Goal: Find specific page/section: Find specific page/section

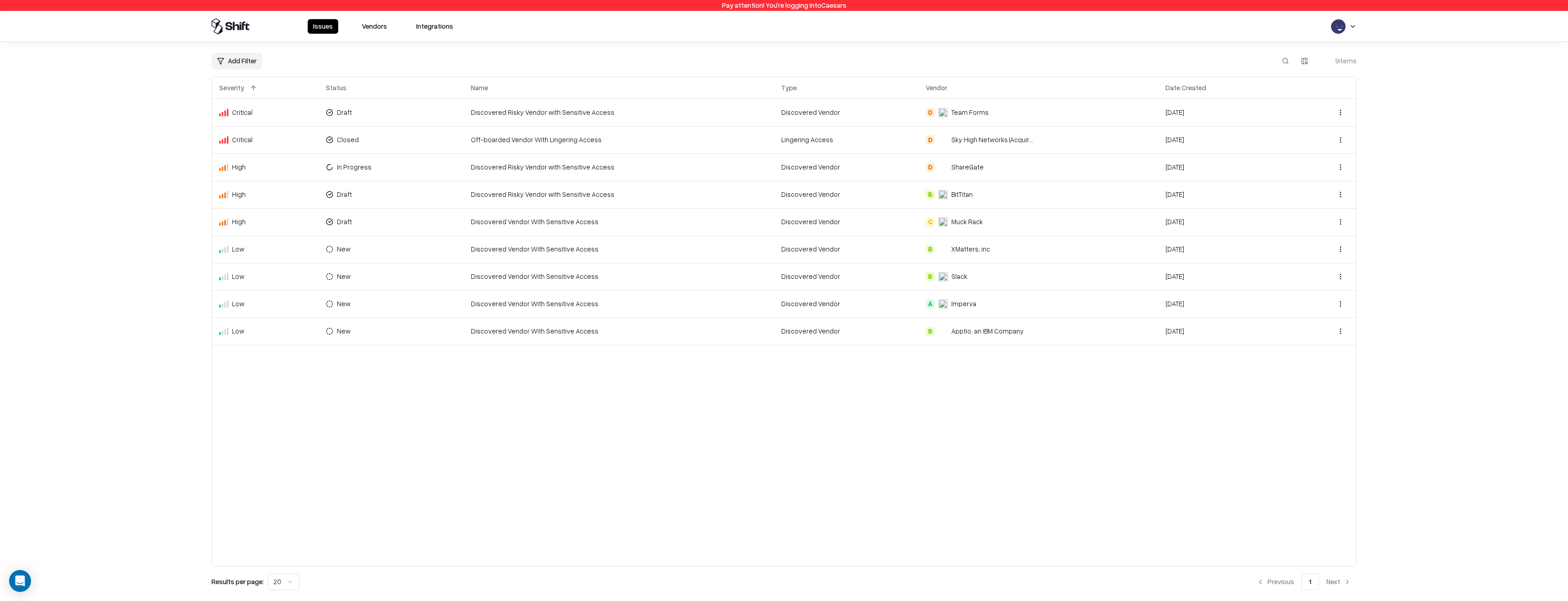
click at [379, 25] on button "Vendors" at bounding box center [374, 26] width 36 height 15
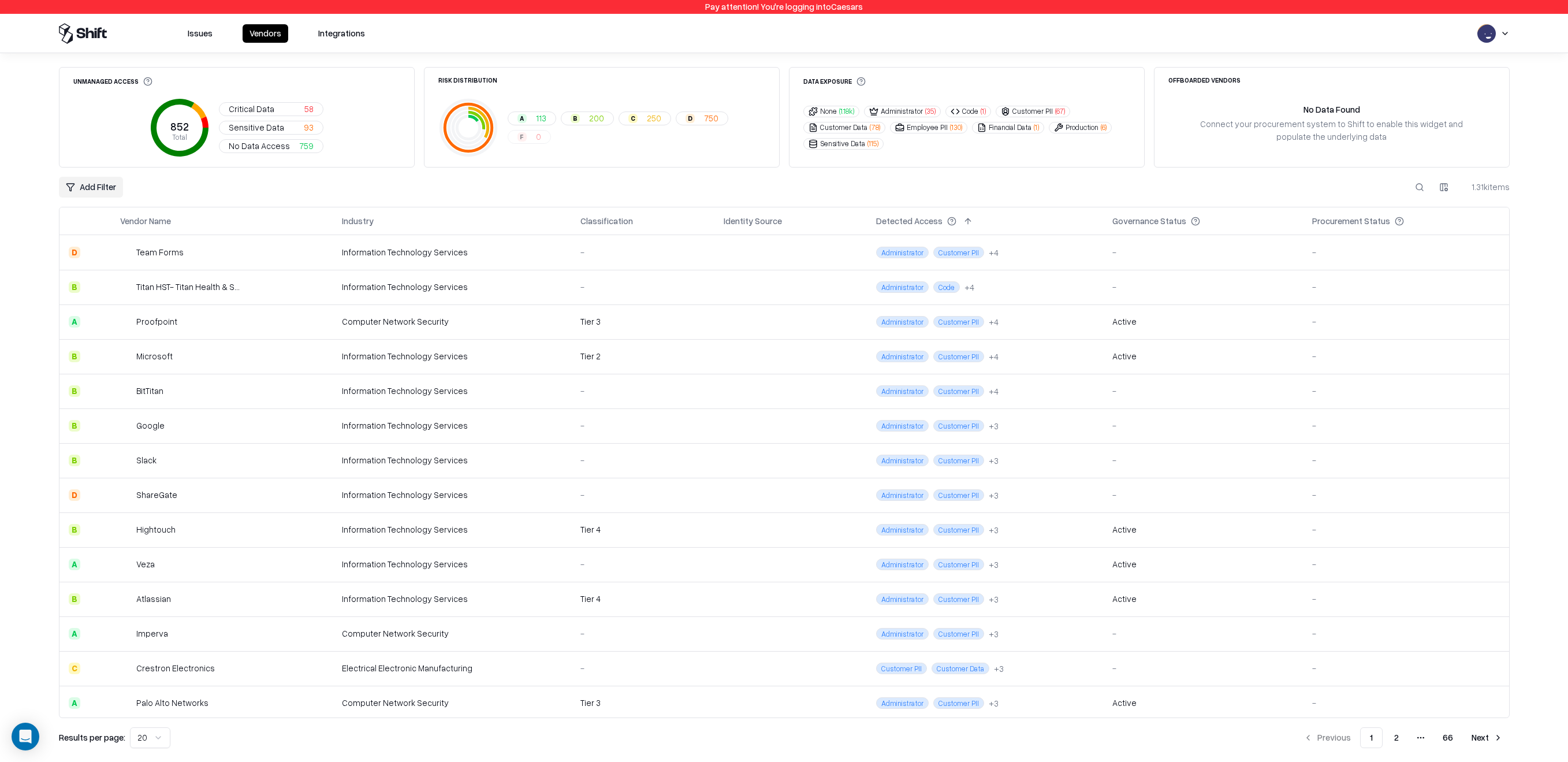
click at [370, 494] on div "Information Technology Services" at bounding box center [452, 495] width 220 height 13
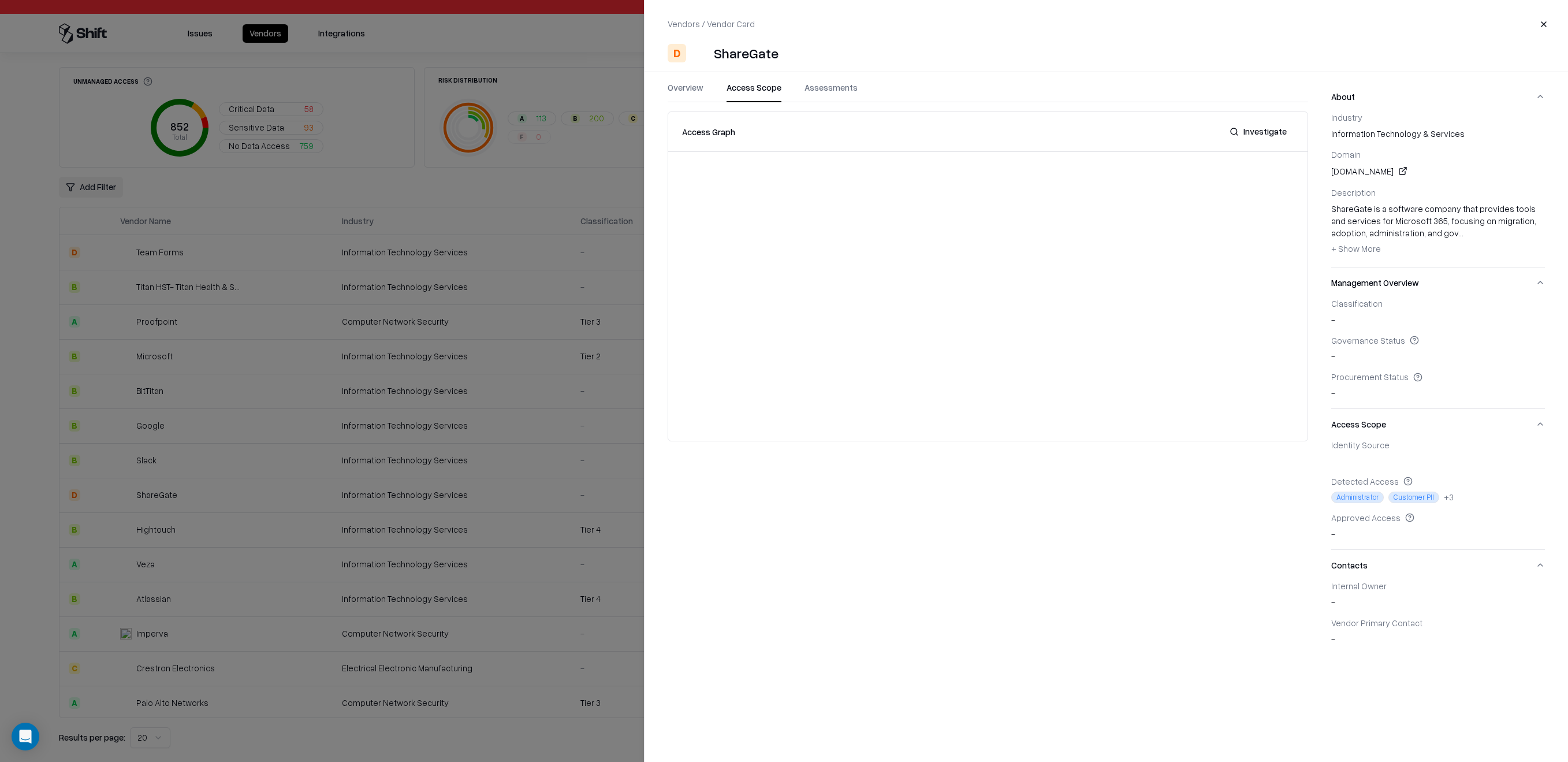
click at [764, 95] on button "Access Scope" at bounding box center [754, 91] width 55 height 21
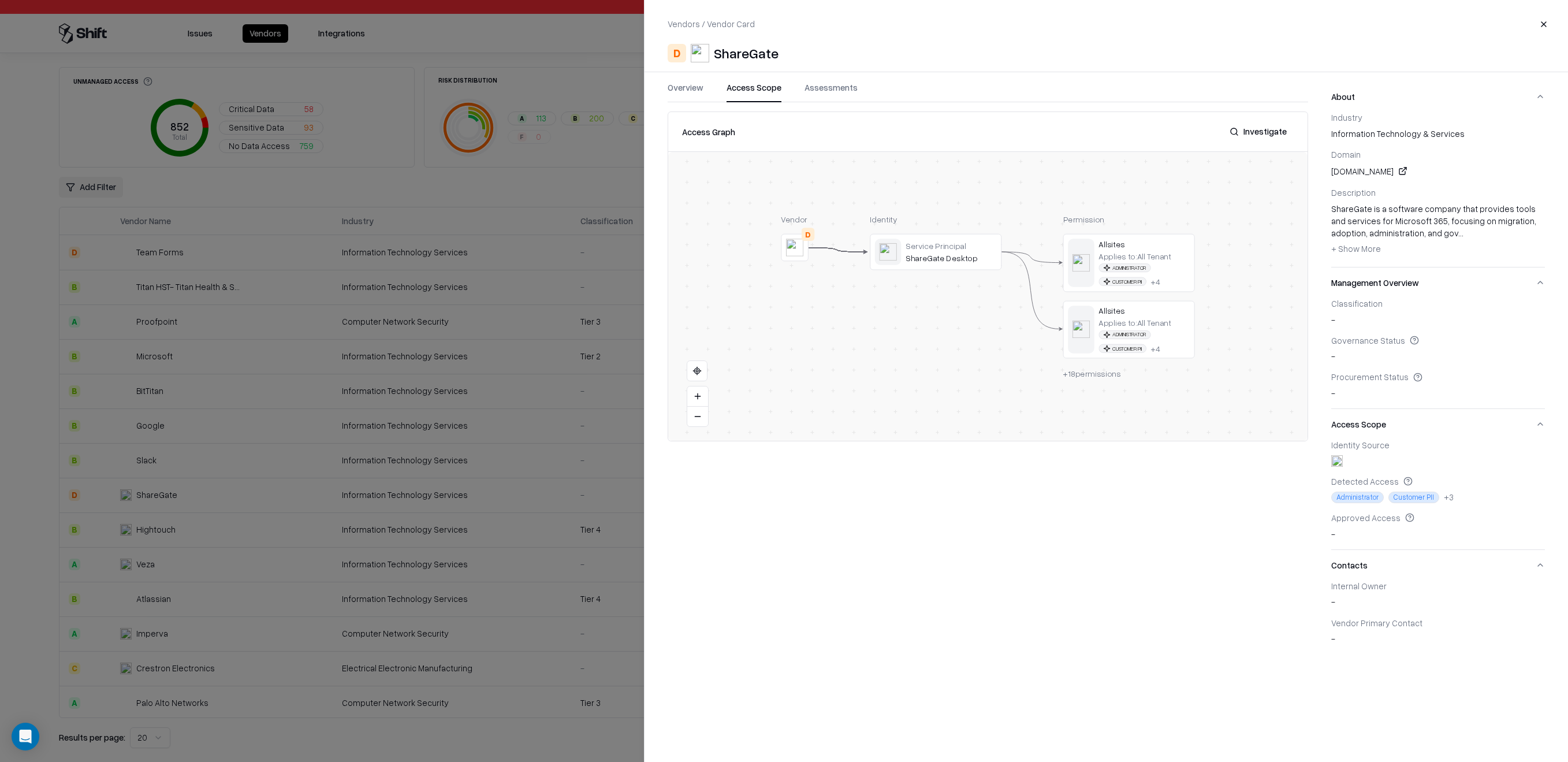
click at [848, 95] on button "Assessments" at bounding box center [831, 91] width 53 height 21
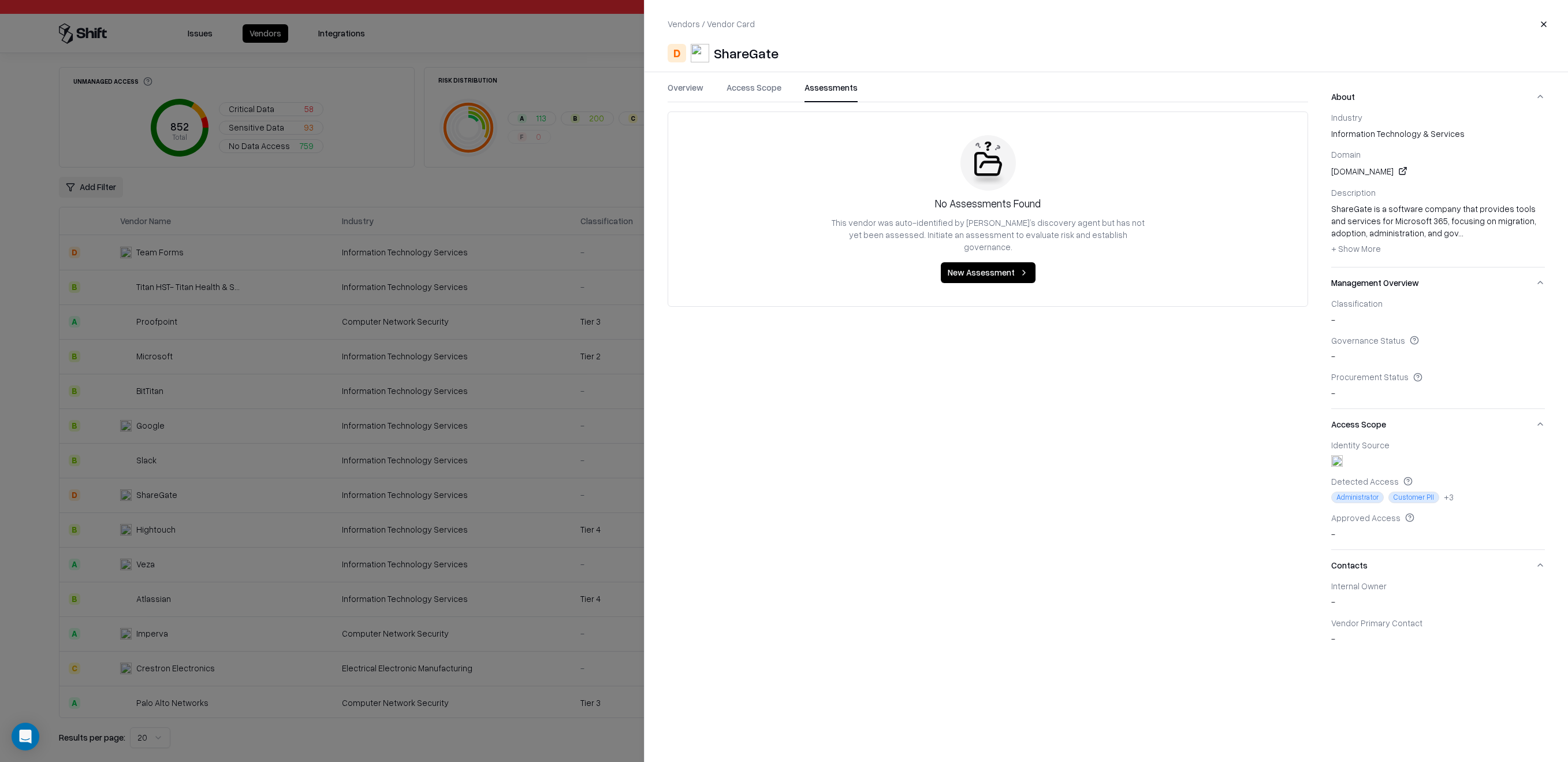
click at [664, 98] on div "Overview Access Scope Assessments No Assessments Found This vendor was auto-ide…" at bounding box center [977, 368] width 664 height 573
click at [687, 85] on button "Overview" at bounding box center [685, 91] width 36 height 21
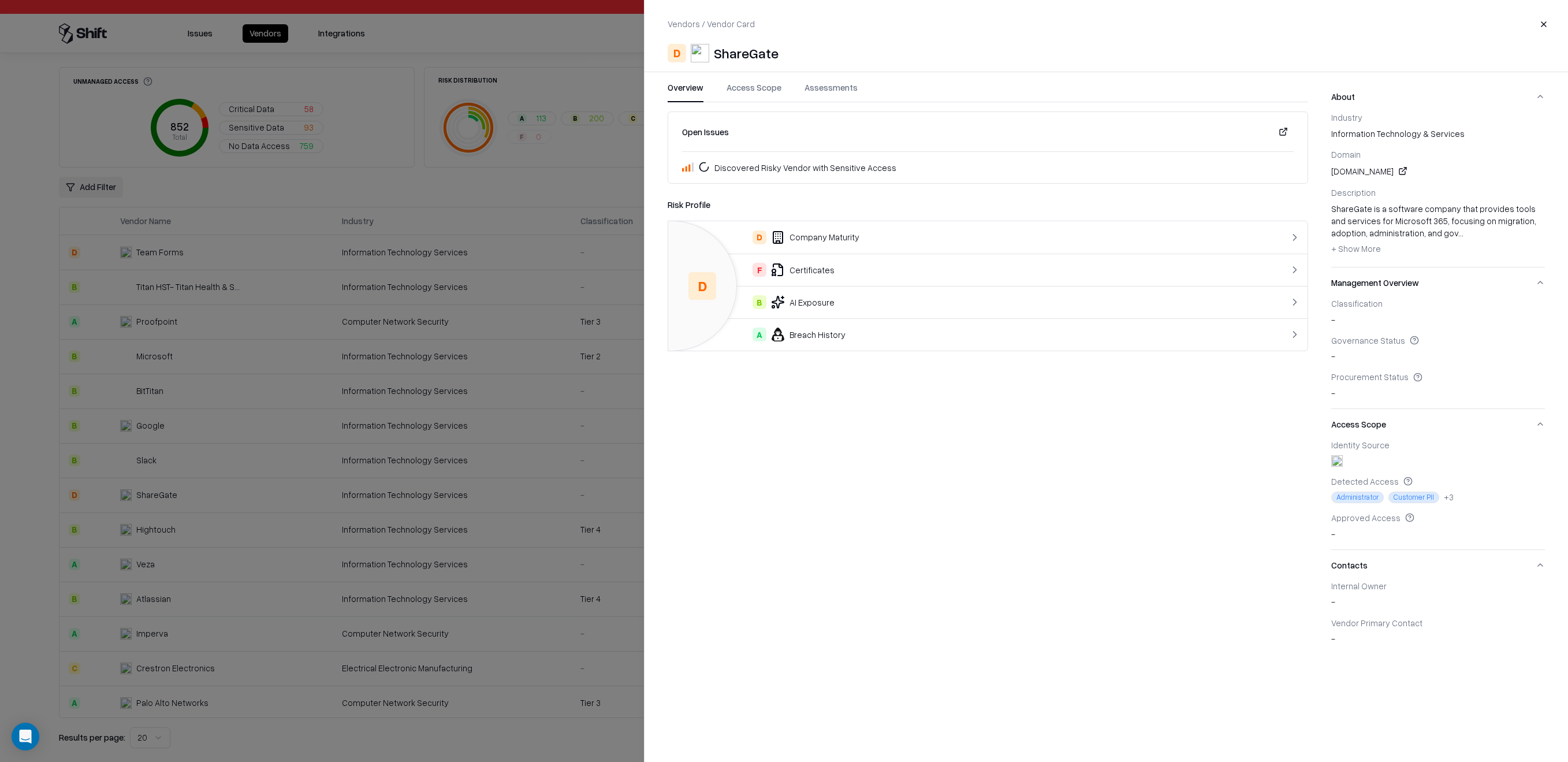
click at [1360, 249] on span "+ Show More" at bounding box center [1356, 248] width 49 height 11
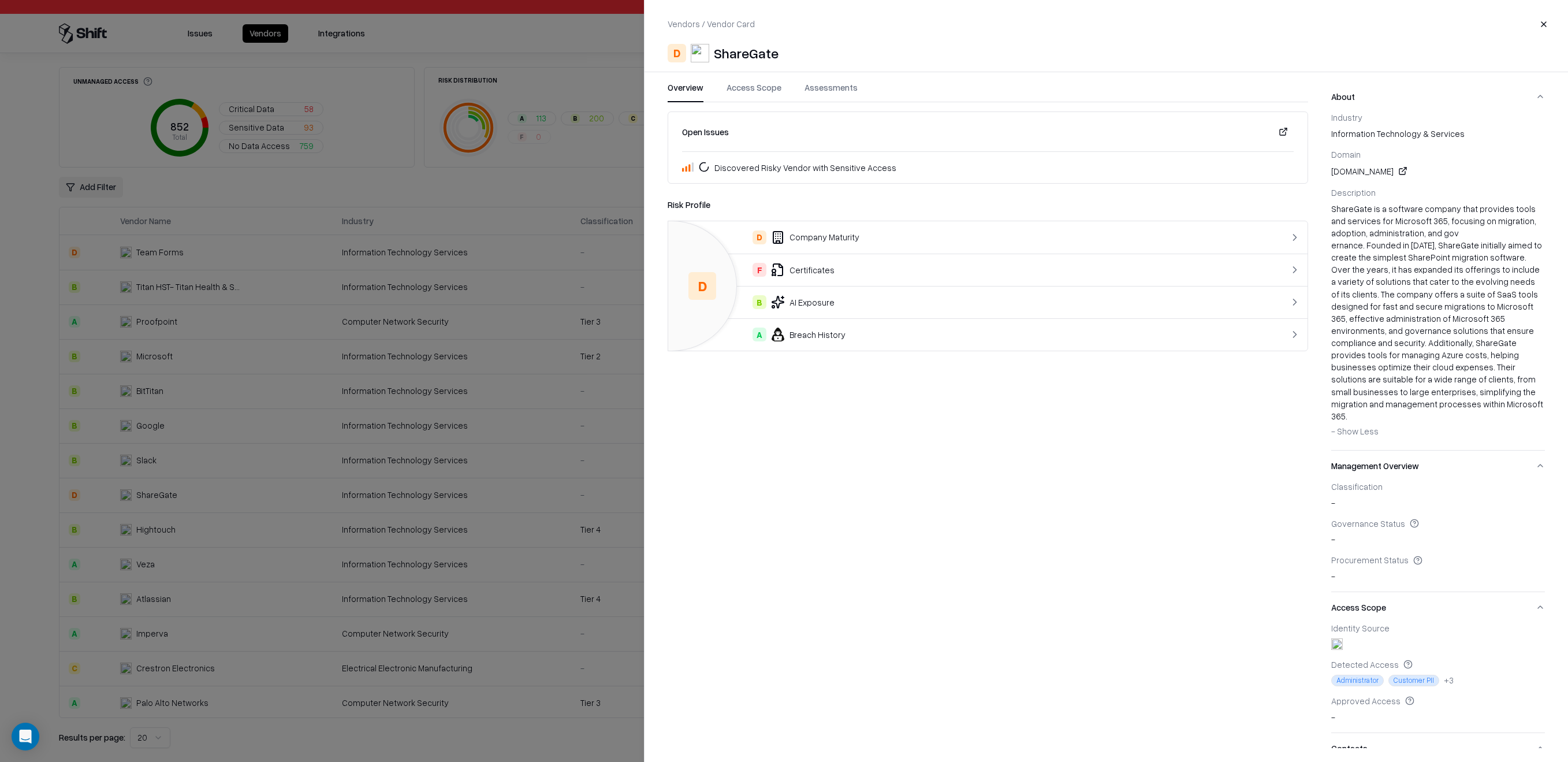
click at [1352, 422] on button "- Show Less + Show More" at bounding box center [1355, 431] width 47 height 19
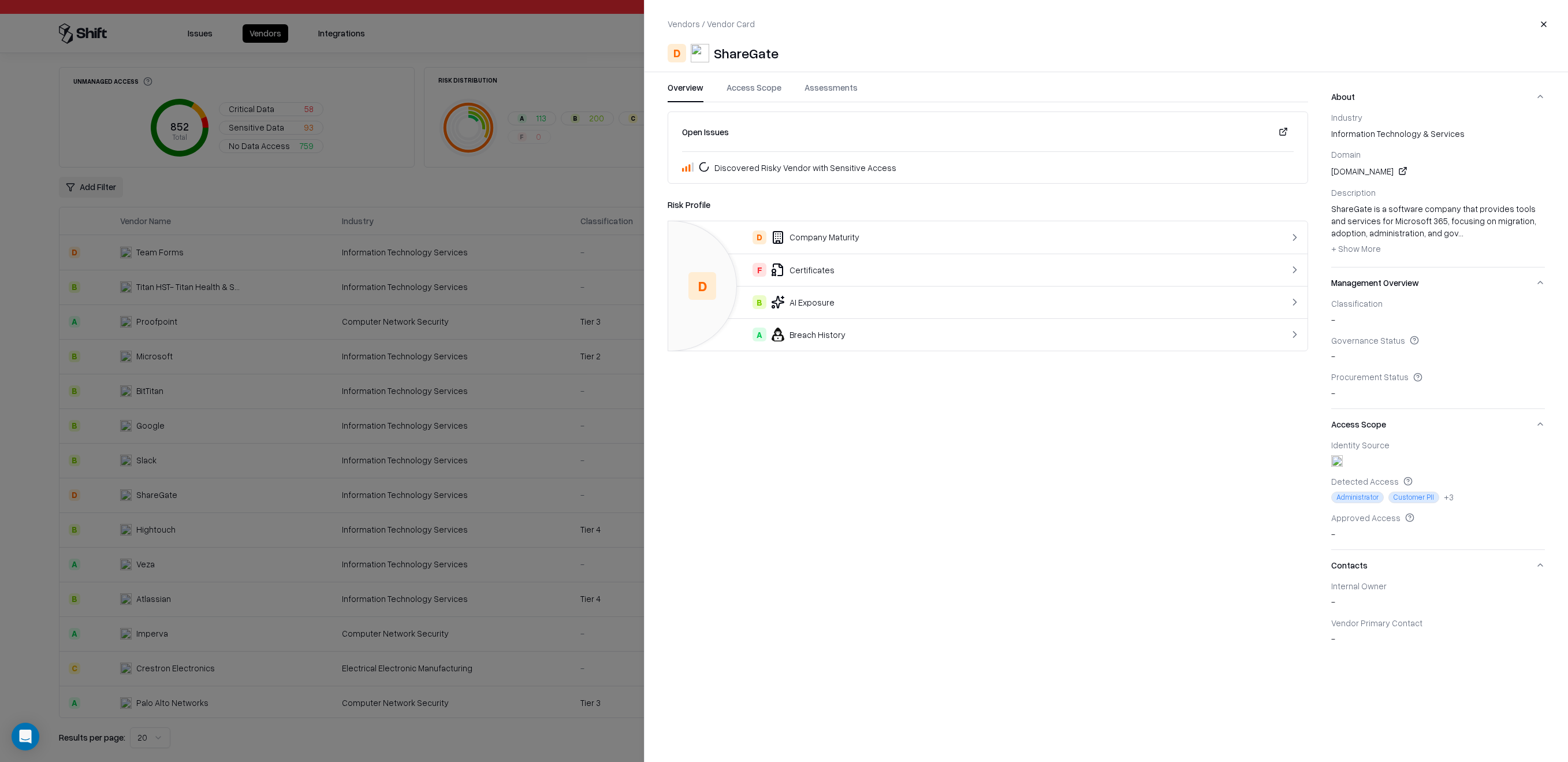
click at [1354, 256] on button "- Show Less + Show More" at bounding box center [1356, 248] width 49 height 19
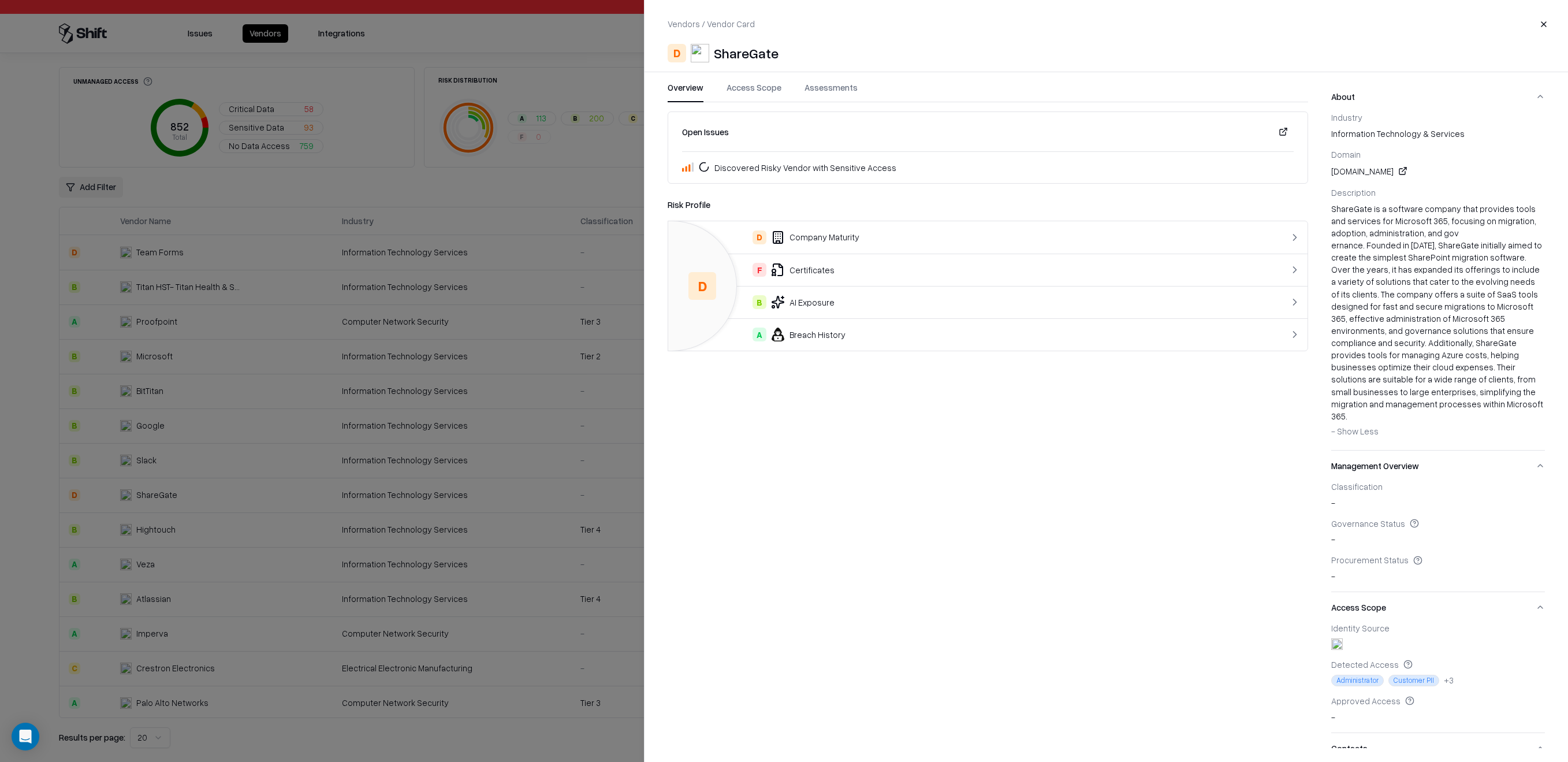
click at [1427, 451] on button "Management Overview" at bounding box center [1438, 466] width 214 height 30
click at [1435, 451] on button "Management Overview" at bounding box center [1438, 466] width 214 height 30
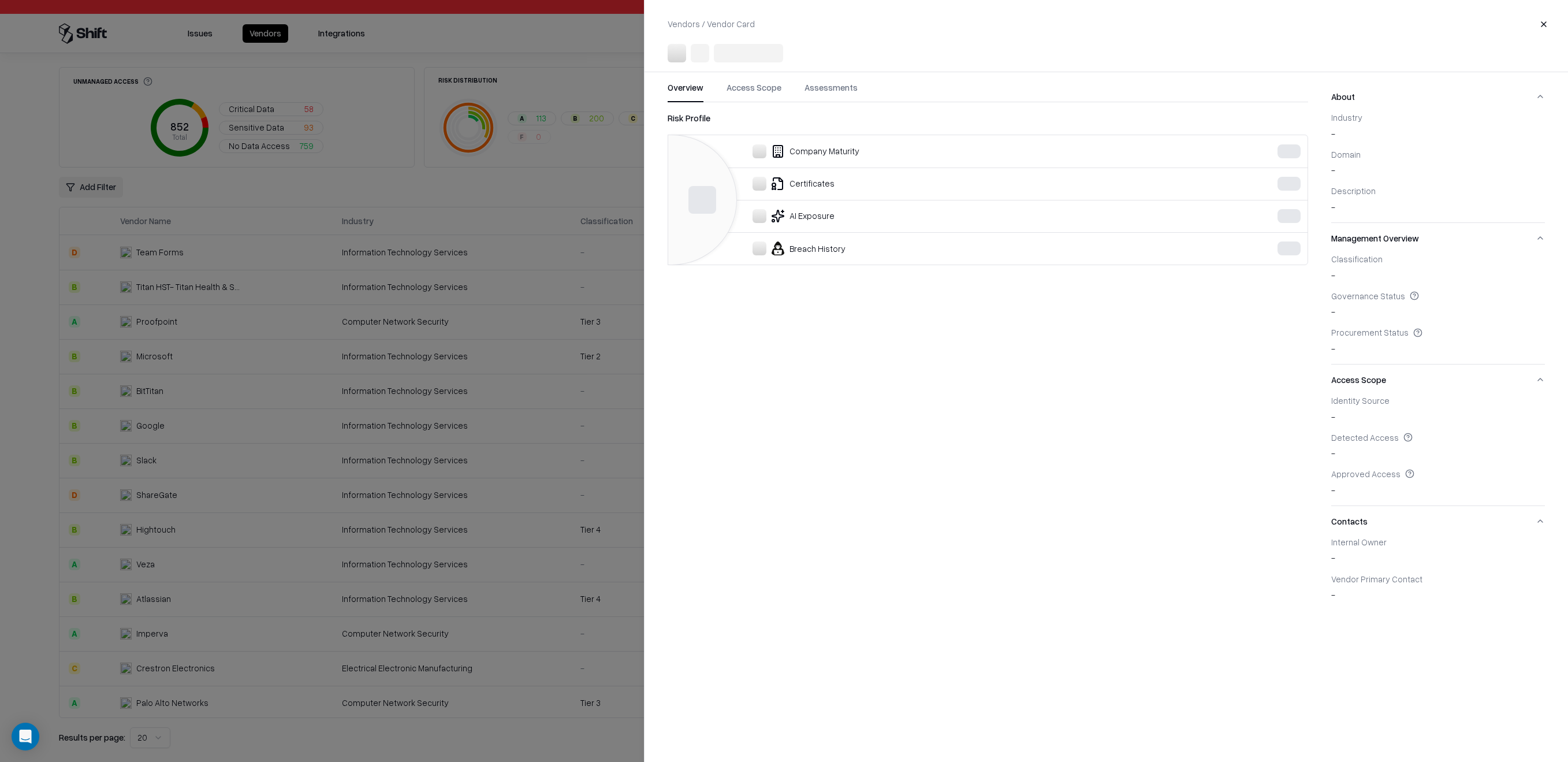
click at [538, 417] on div at bounding box center [784, 381] width 1568 height 762
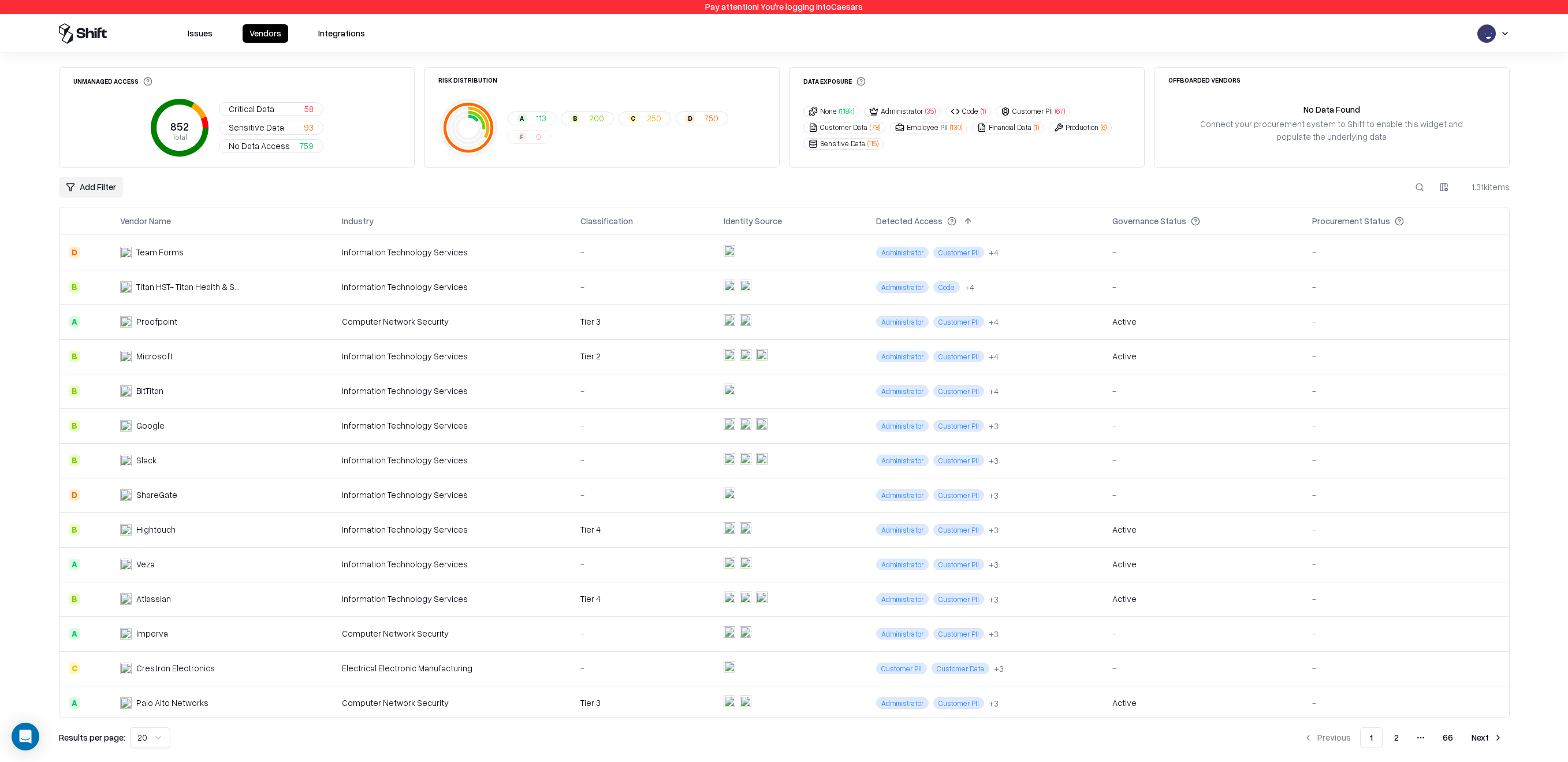
click at [586, 351] on div "Tier 2" at bounding box center [642, 357] width 125 height 13
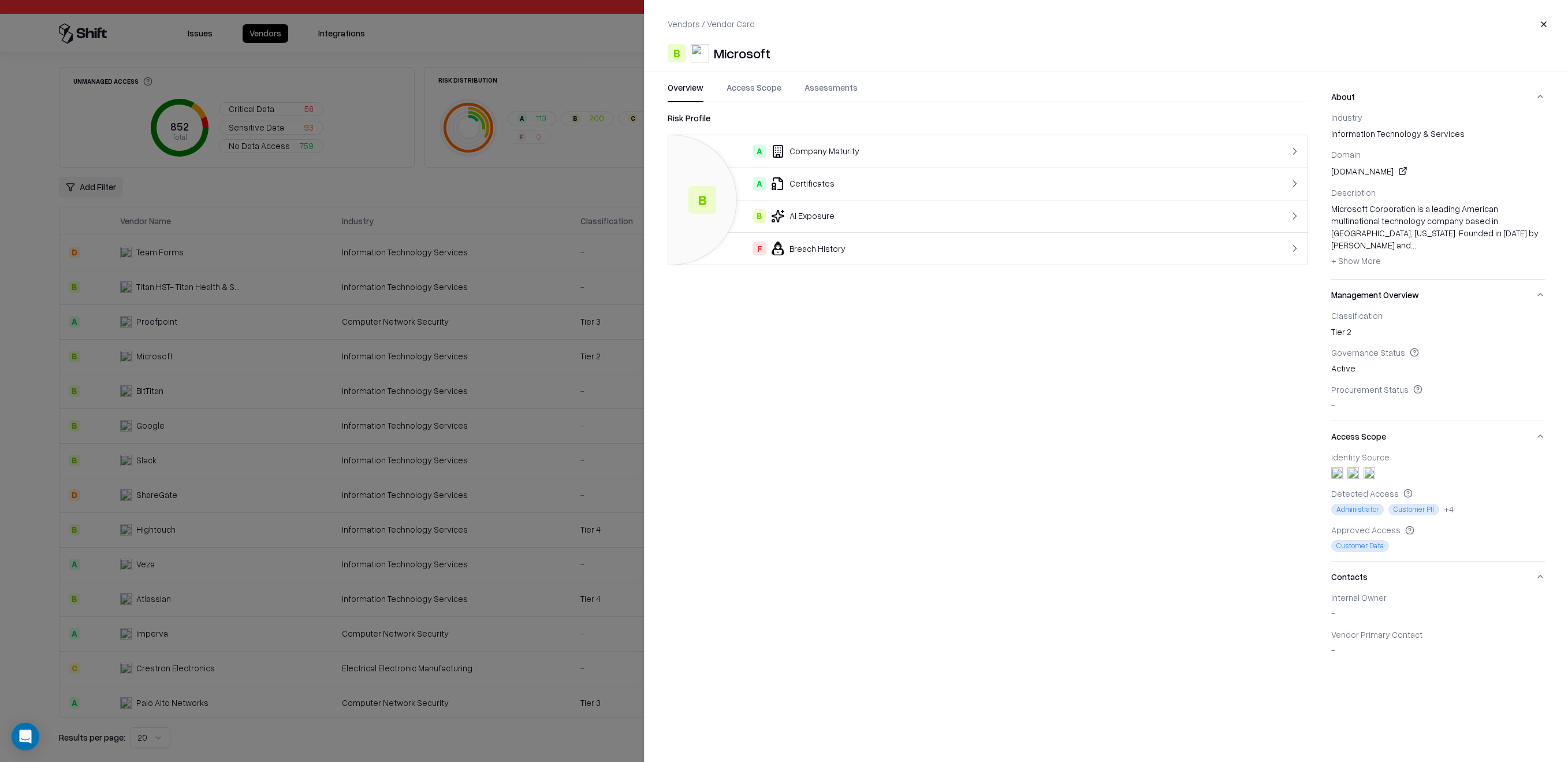
click at [1418, 421] on button "Access Scope" at bounding box center [1438, 437] width 214 height 30
click at [1422, 421] on button "Access Scope" at bounding box center [1438, 437] width 214 height 30
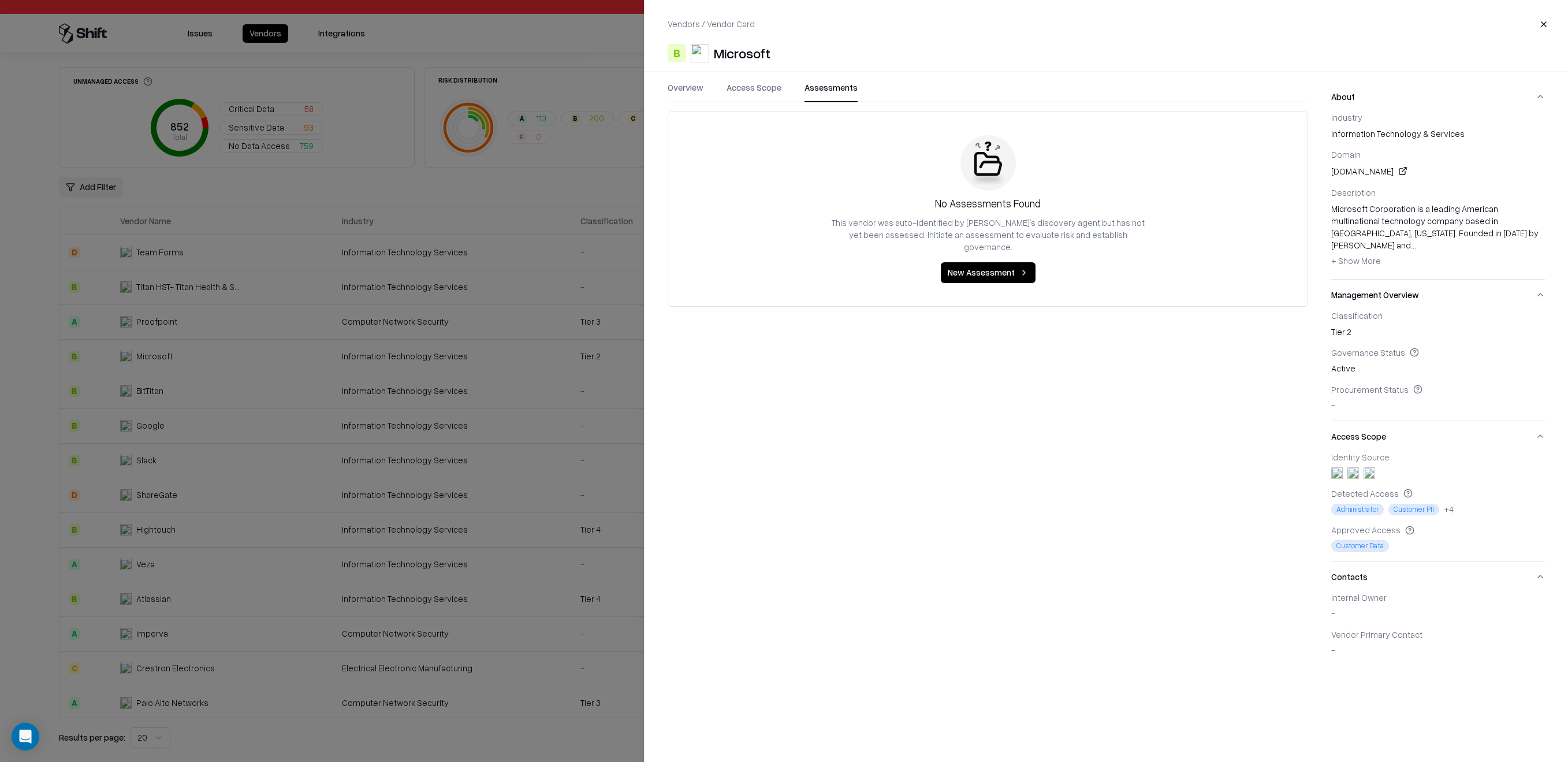
click at [832, 85] on button "Assessments" at bounding box center [831, 91] width 53 height 21
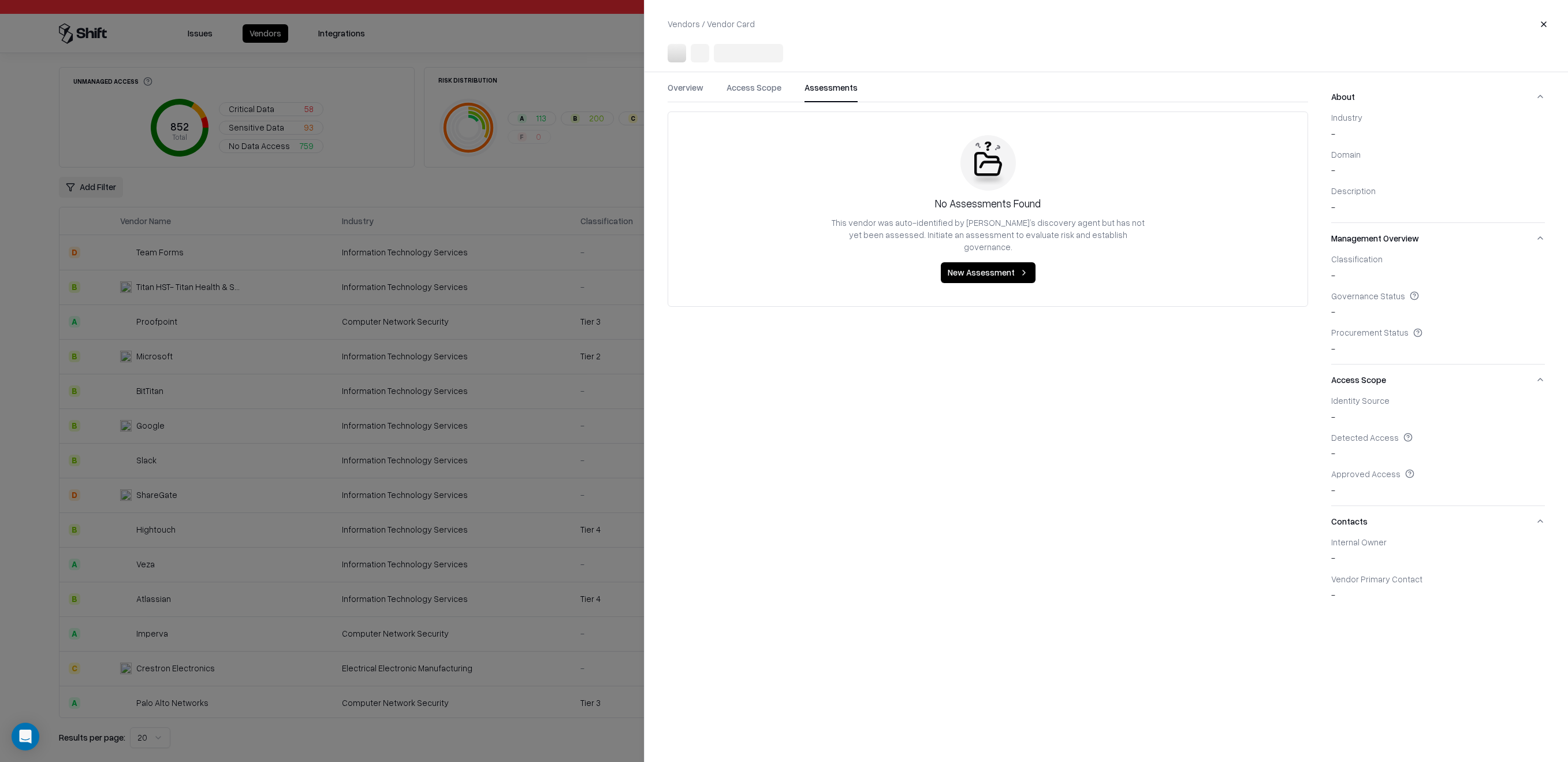
click at [227, 473] on div at bounding box center [784, 381] width 1568 height 762
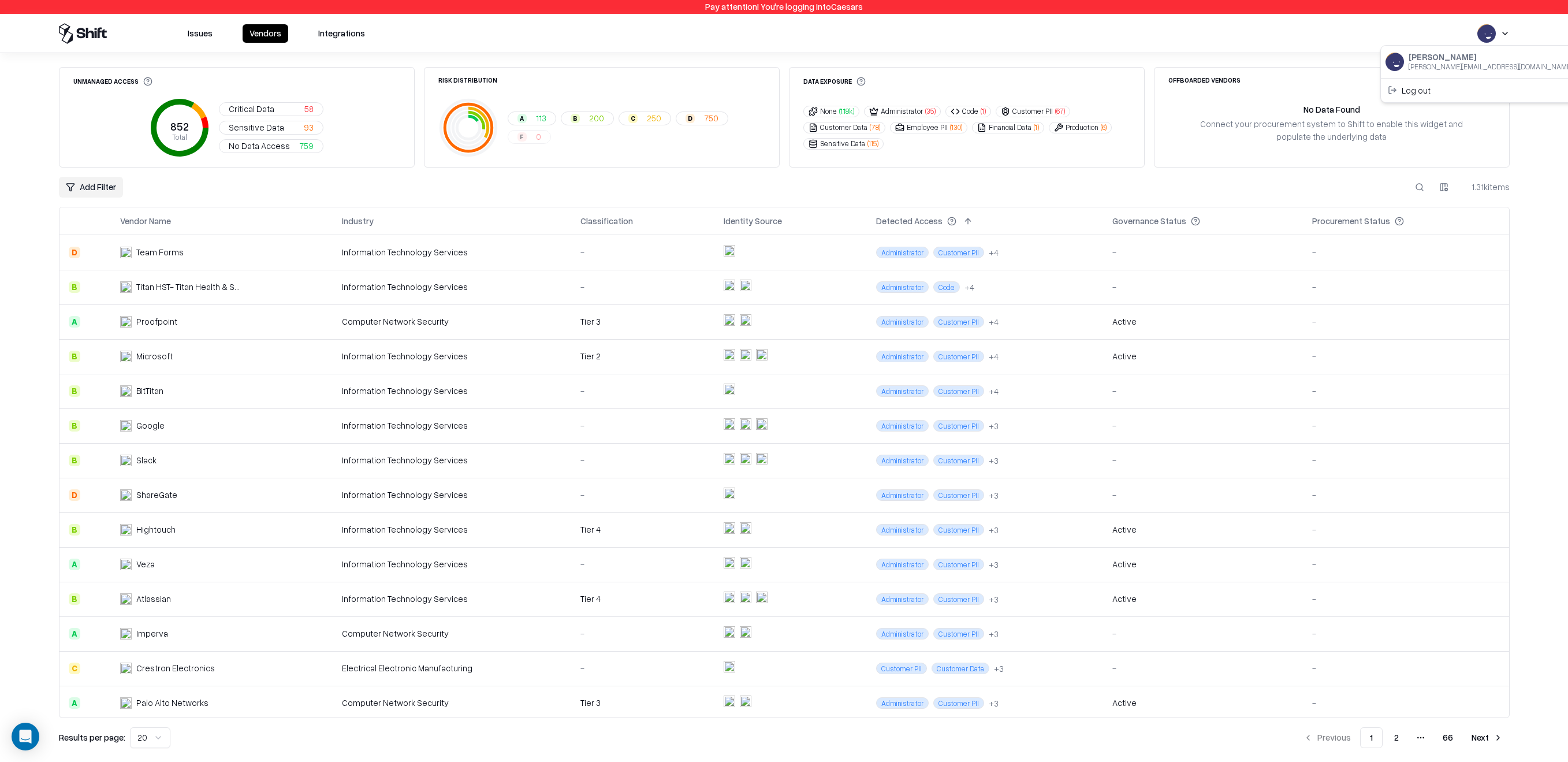
click at [1497, 32] on html "Pay attention! You're logging into Caesars Issues Vendors Integrations Unmanage…" at bounding box center [784, 381] width 1568 height 762
click at [1448, 89] on div "Log out" at bounding box center [1479, 90] width 192 height 19
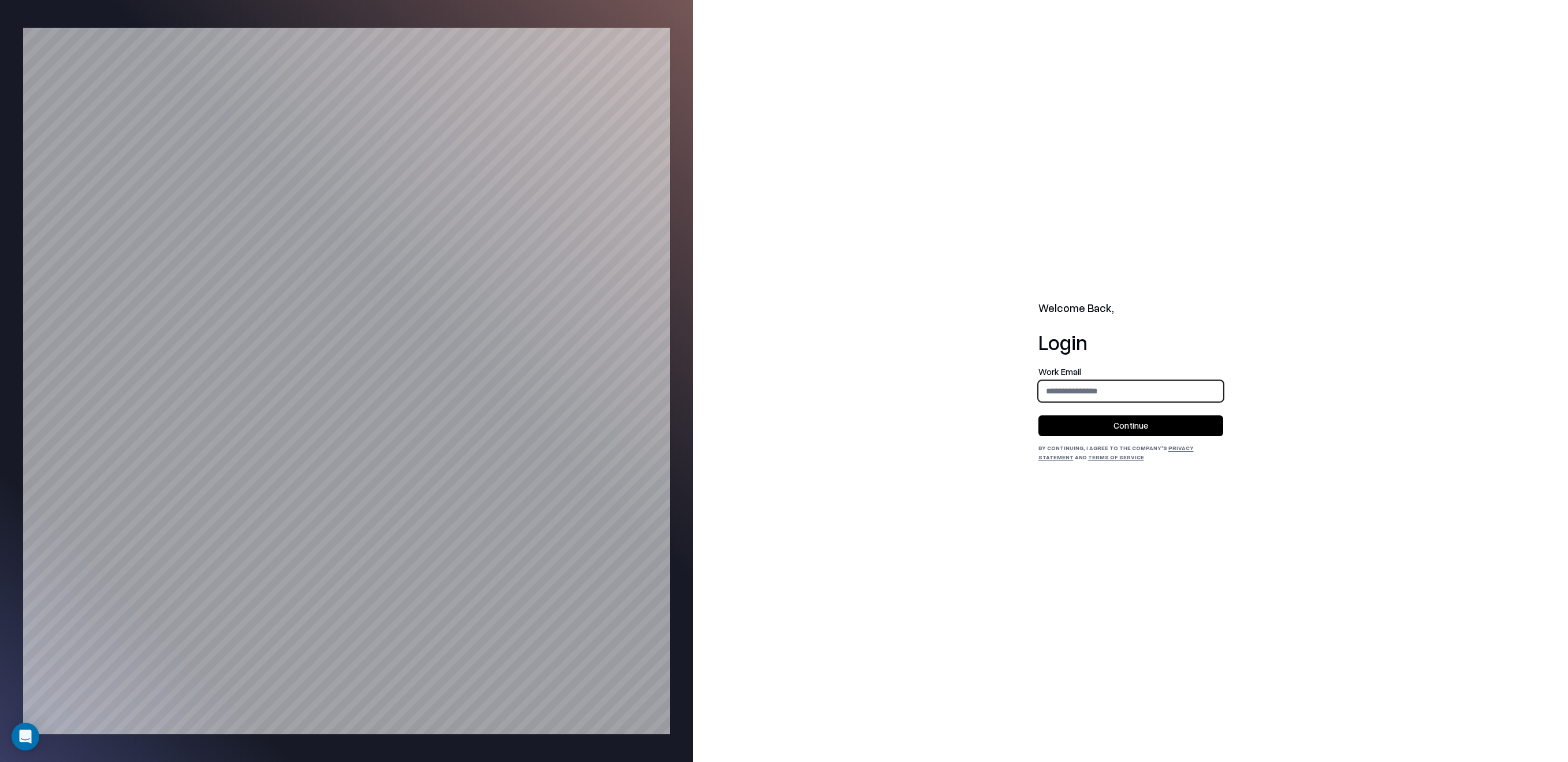
click at [1081, 398] on input "email" at bounding box center [1131, 391] width 184 height 22
type input "**********"
click at [1113, 430] on button "Continue" at bounding box center [1131, 426] width 185 height 21
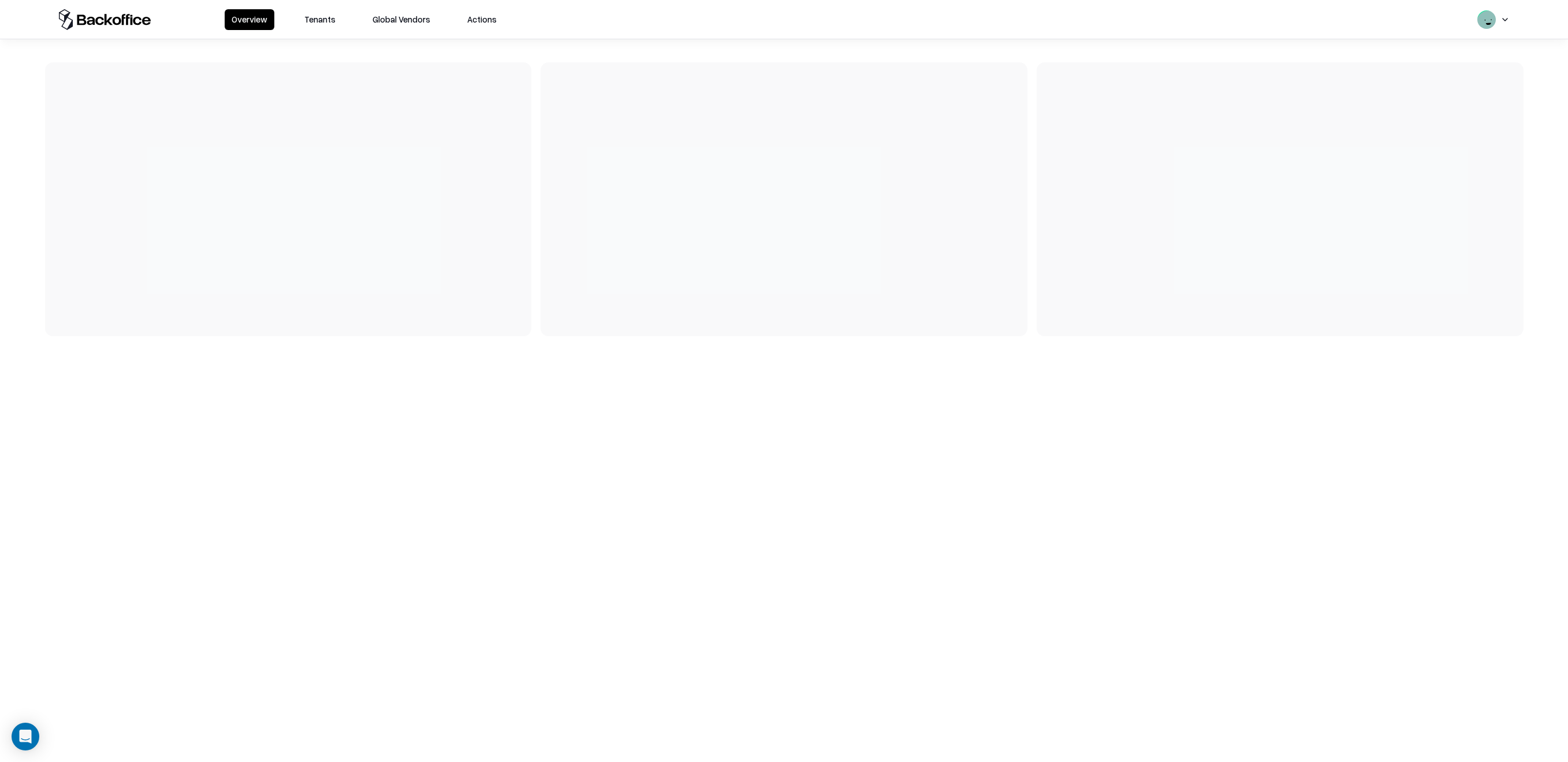
click at [330, 20] on button "Tenants" at bounding box center [320, 19] width 45 height 21
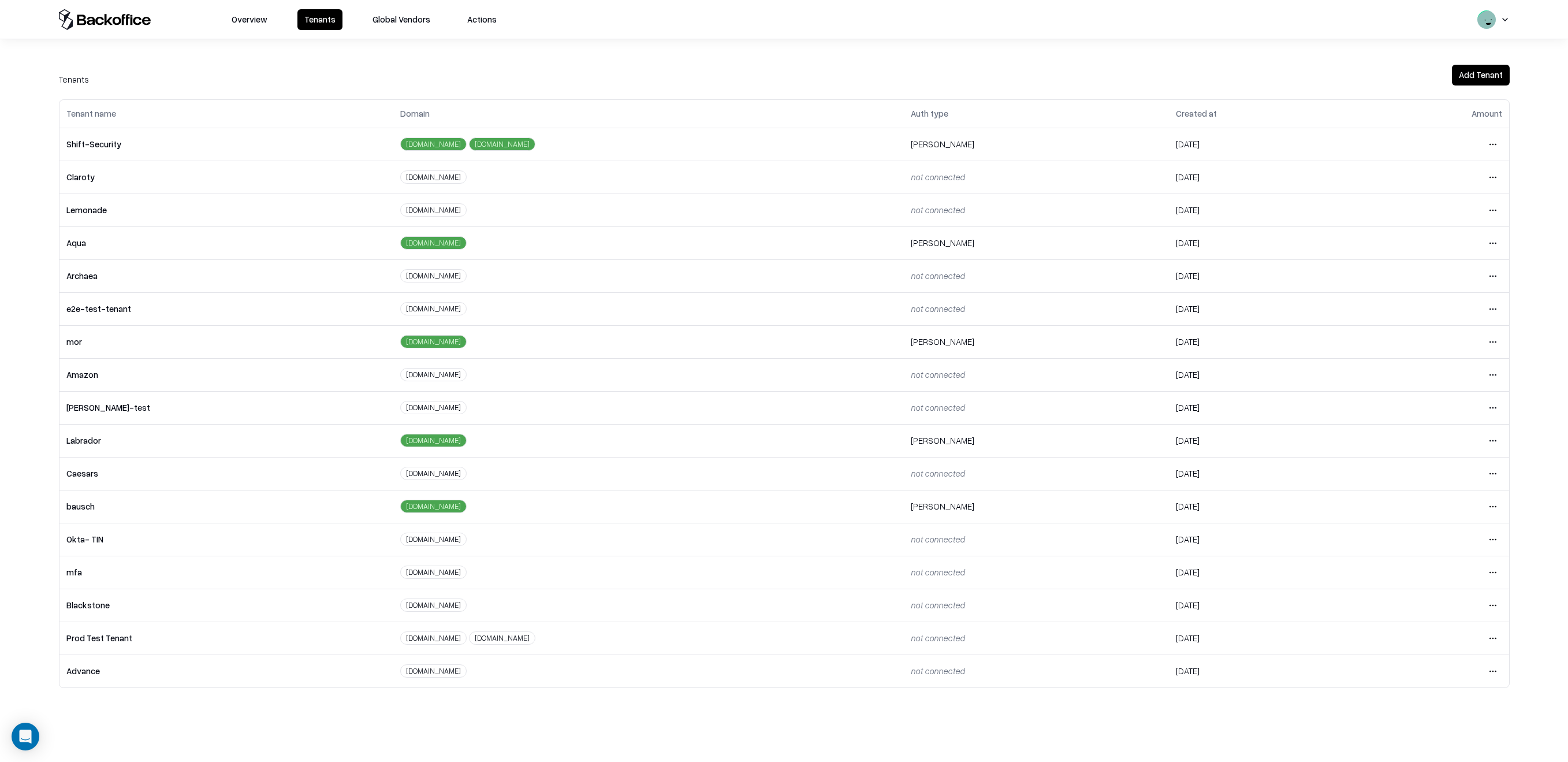
click at [855, 356] on td "lab-rador.com" at bounding box center [648, 342] width 510 height 33
click at [1500, 443] on html "Overview Tenants Global Vendors Actions Tenants Add Tenant Tenant name Domain A…" at bounding box center [784, 381] width 1568 height 762
click at [1417, 541] on div "Login to tenant" at bounding box center [1443, 538] width 125 height 23
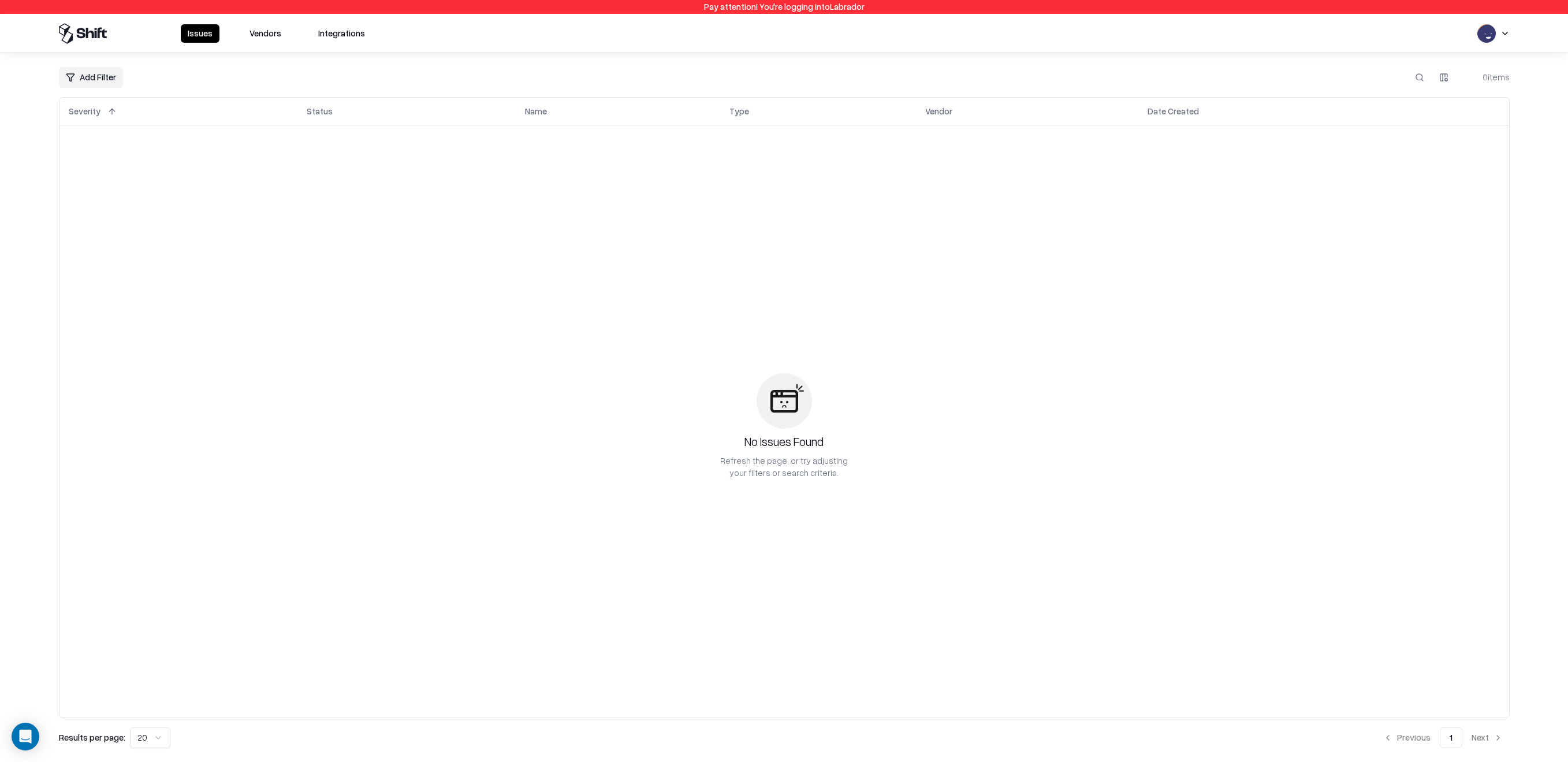
click at [271, 32] on button "Vendors" at bounding box center [265, 33] width 46 height 19
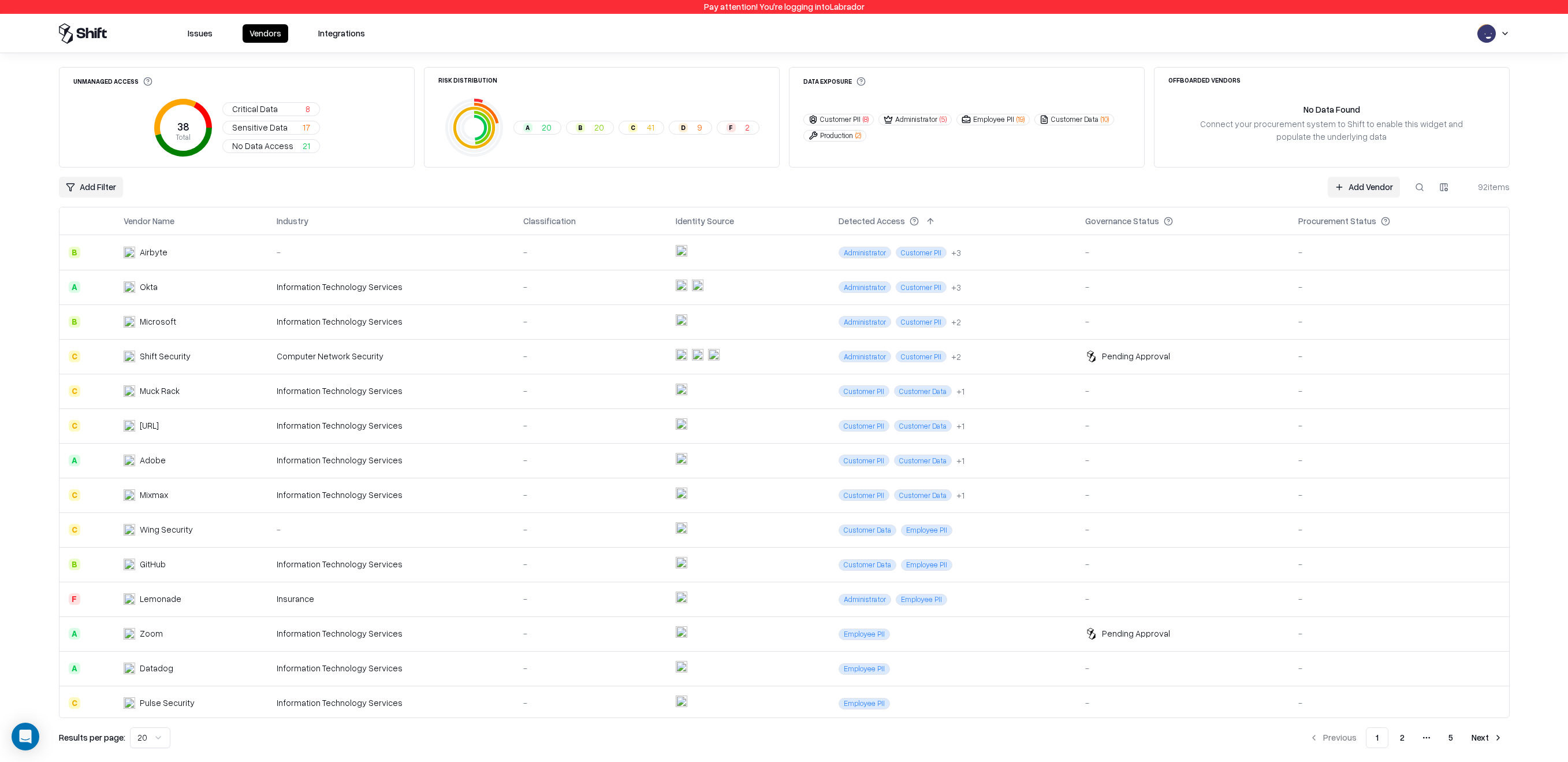
click at [1495, 27] on html "Pay attention! You're logging into Labrador Issues Vendors Integrations Unmanag…" at bounding box center [784, 381] width 1568 height 762
click at [1426, 88] on div "Log out" at bounding box center [1479, 90] width 192 height 19
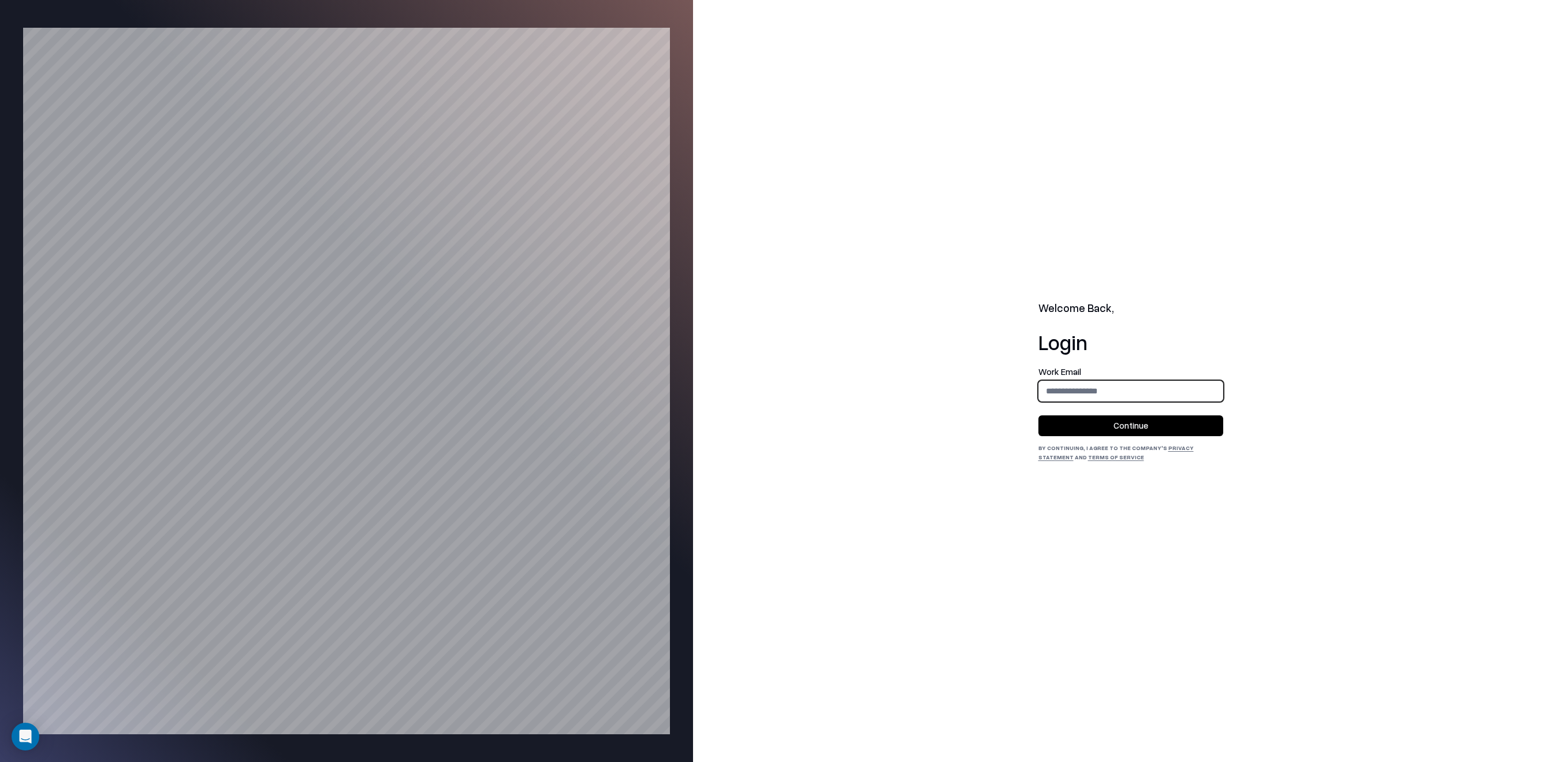
click at [1079, 394] on input "email" at bounding box center [1131, 391] width 184 height 22
type input "**********"
click at [1138, 426] on button "Continue" at bounding box center [1131, 426] width 185 height 21
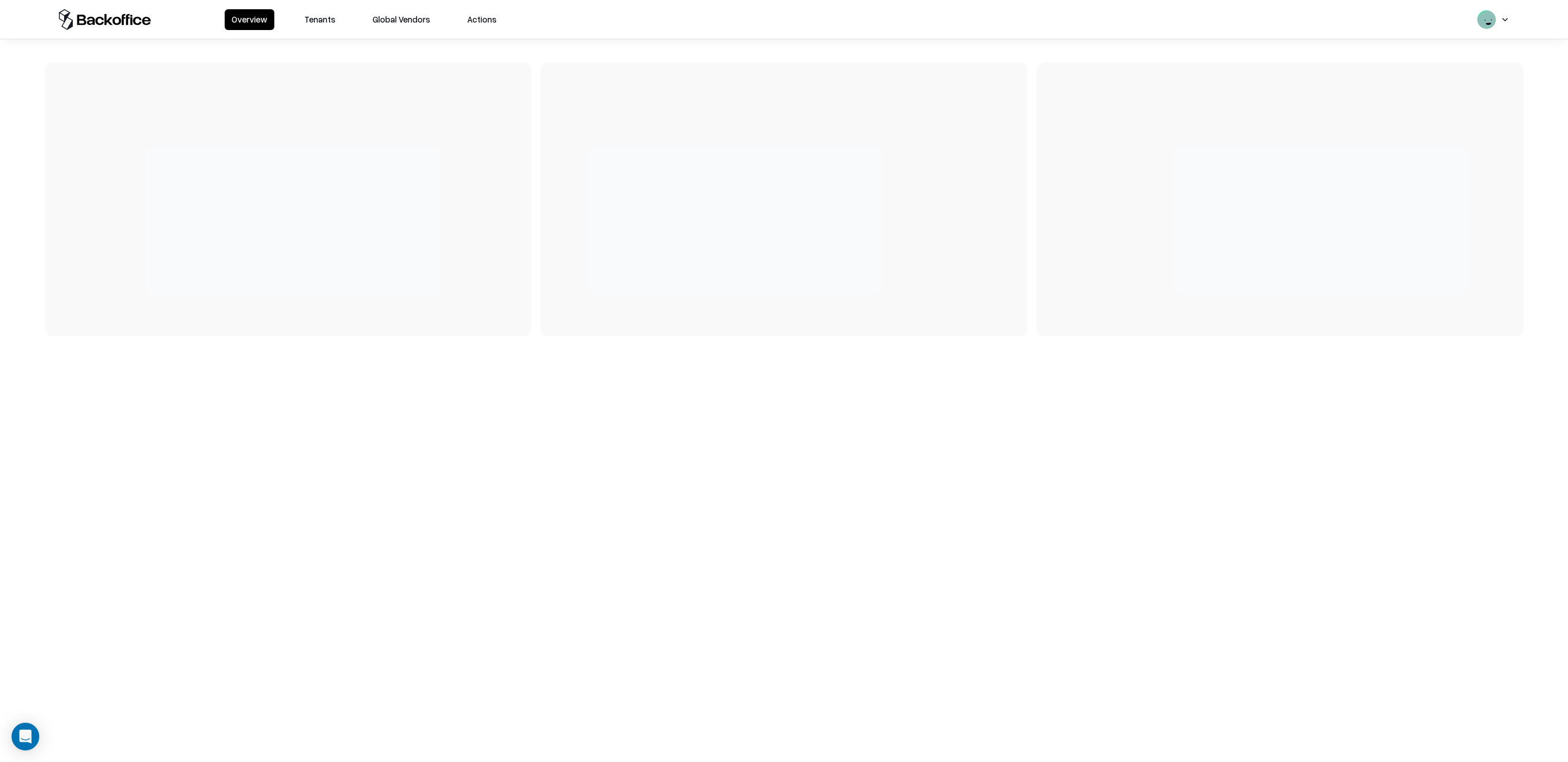
click at [326, 9] on div "Overview Tenants Global Vendors Actions" at bounding box center [784, 19] width 1479 height 39
click at [325, 25] on button "Tenants" at bounding box center [320, 19] width 45 height 21
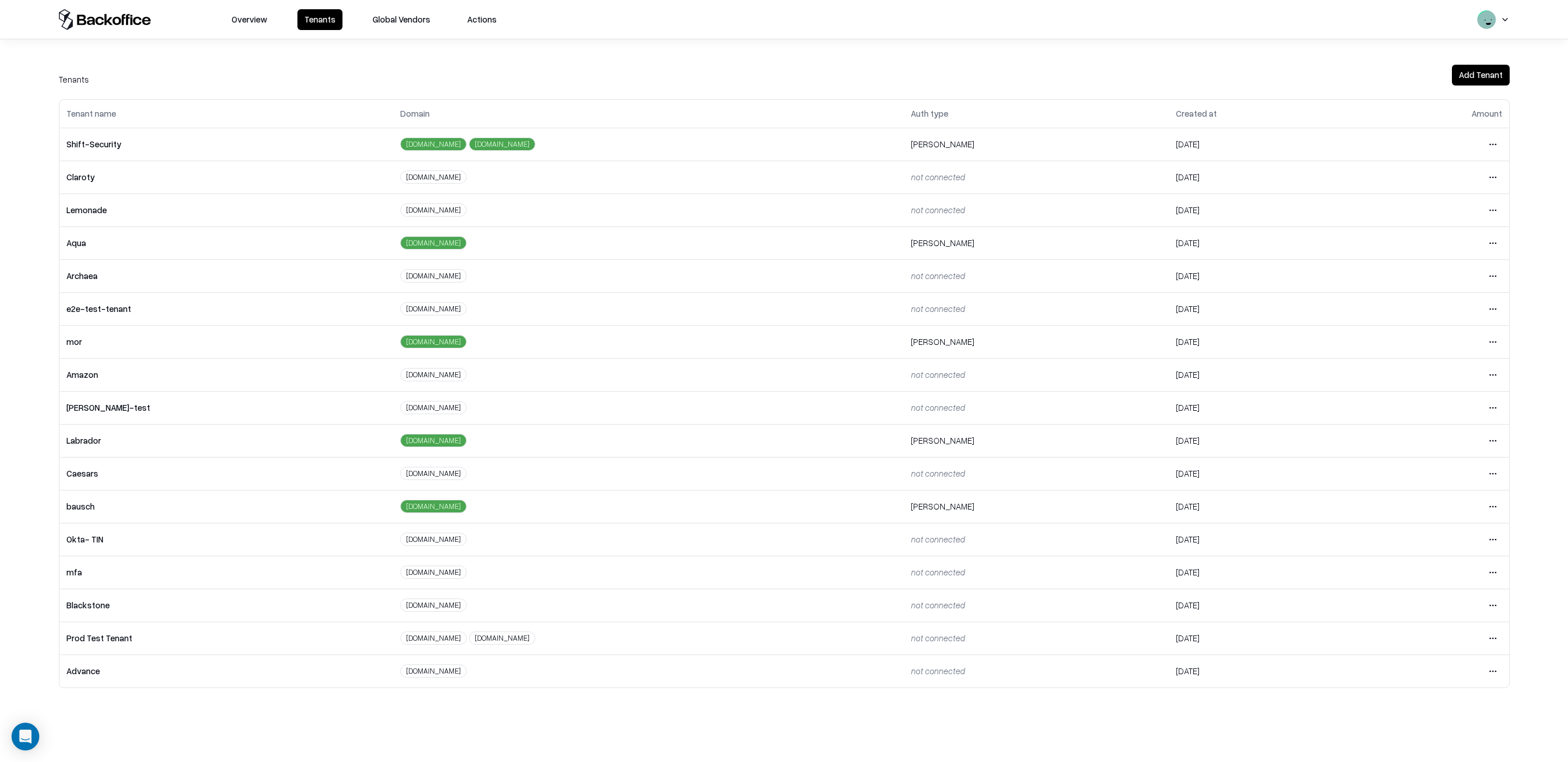
click at [1498, 509] on html "Overview Tenants Global Vendors Actions Tenants Add Tenant Tenant name Domain A…" at bounding box center [784, 381] width 1568 height 762
click at [1420, 602] on div "Login to tenant" at bounding box center [1443, 603] width 125 height 23
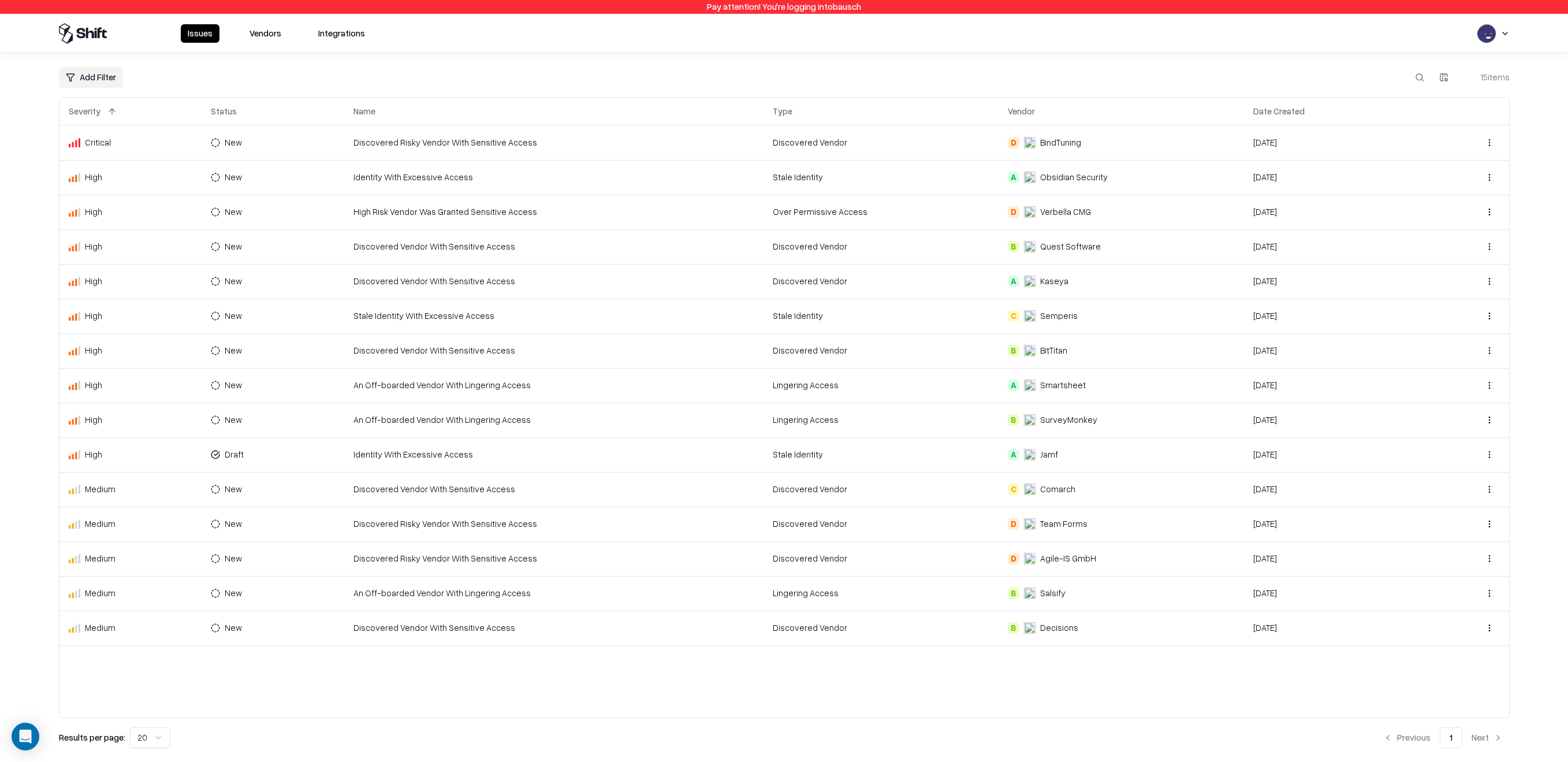
click at [263, 30] on button "Vendors" at bounding box center [265, 33] width 46 height 19
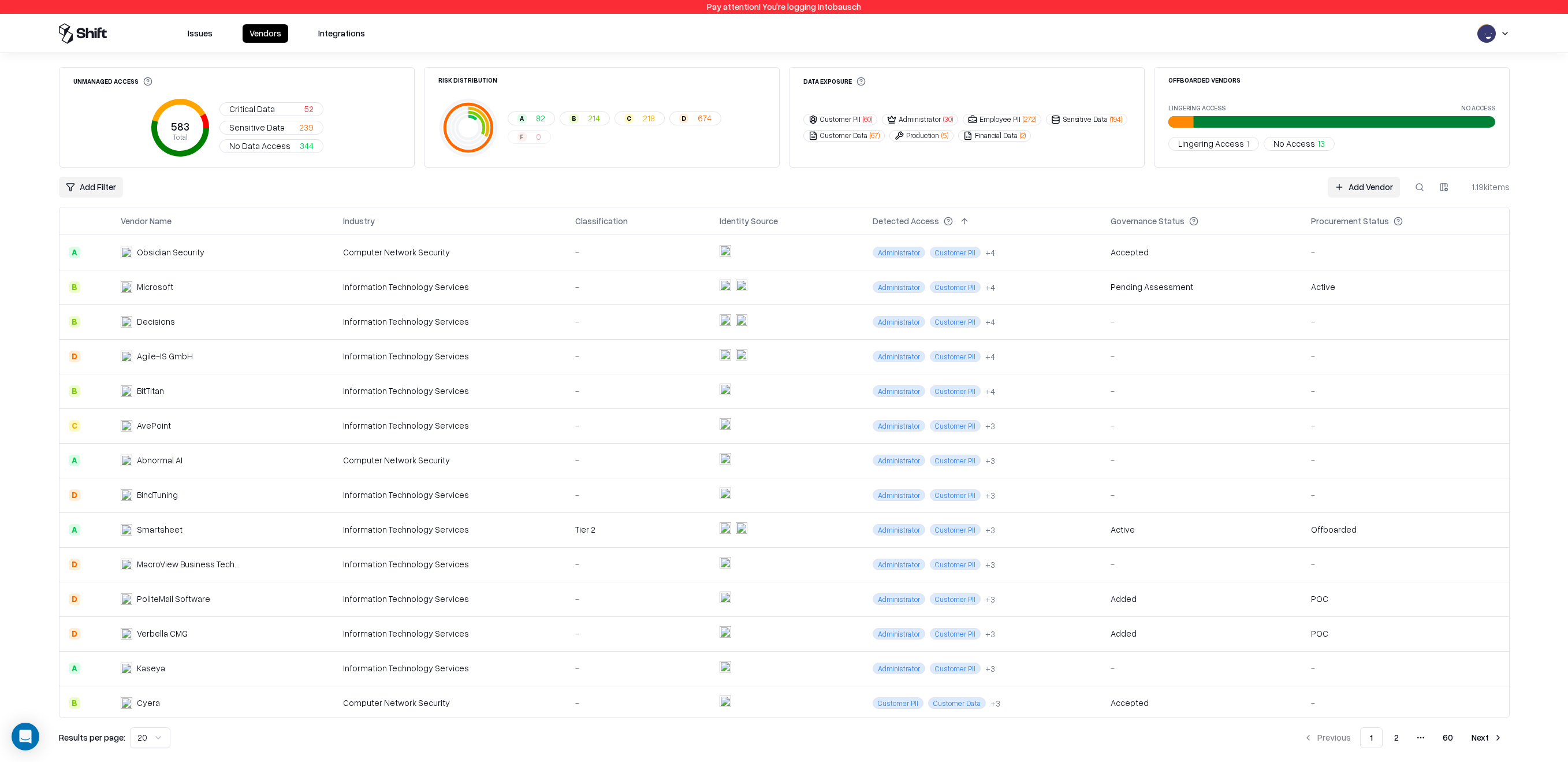
click at [272, 111] on span "Critical Data" at bounding box center [252, 109] width 46 height 13
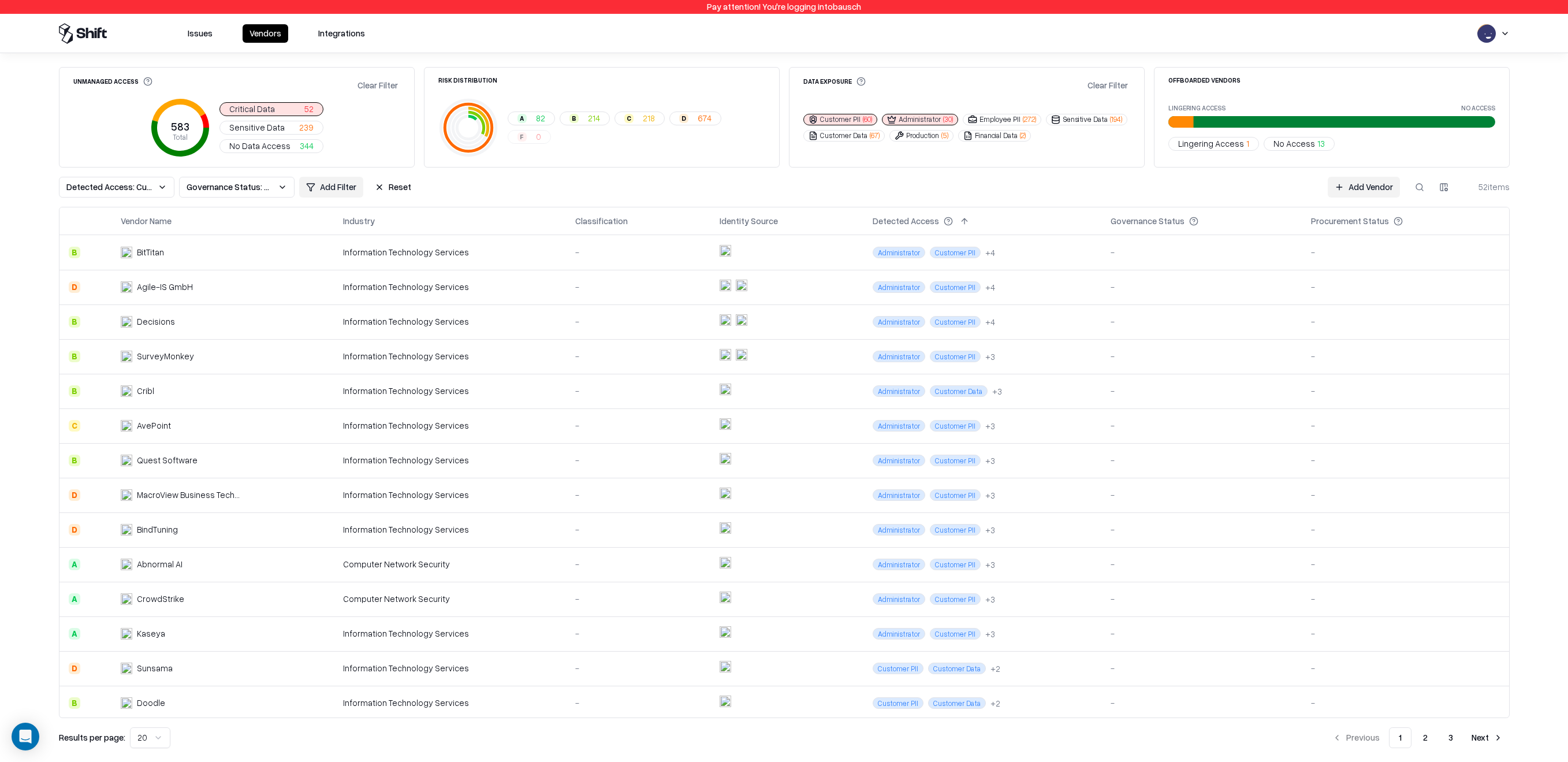
click at [272, 126] on span "Sensitive Data" at bounding box center [257, 127] width 56 height 13
